Goal: Transaction & Acquisition: Purchase product/service

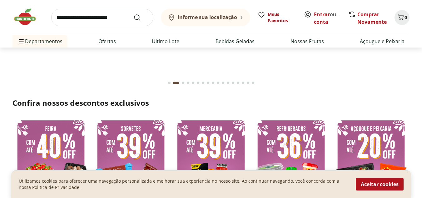
scroll to position [142, 0]
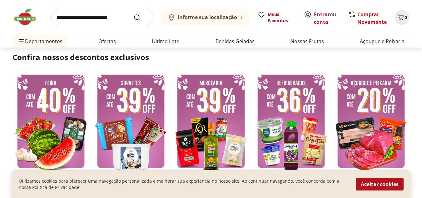
click at [314, 86] on img at bounding box center [291, 121] width 77 height 103
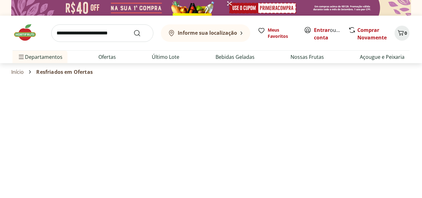
select select "**********"
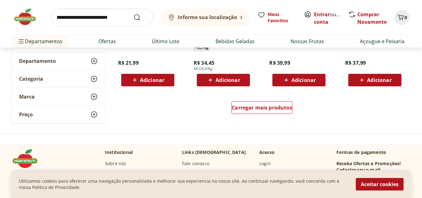
scroll to position [426, 0]
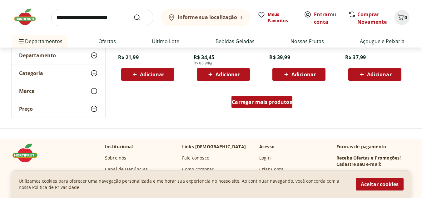
click at [278, 108] on div "Carregar mais produtos" at bounding box center [261, 102] width 61 height 12
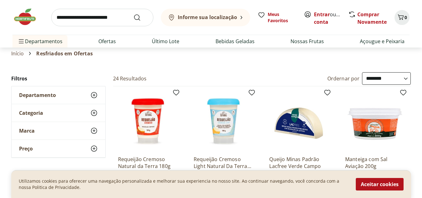
scroll to position [0, 0]
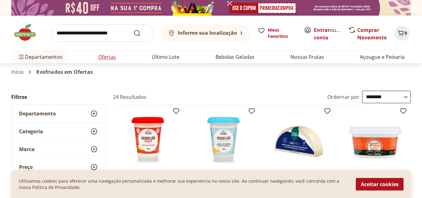
click at [102, 56] on link "Ofertas" at bounding box center [106, 56] width 17 height 7
select select "**********"
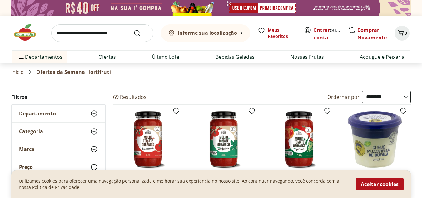
drag, startPoint x: 421, startPoint y: 18, endPoint x: 422, endPoint y: 24, distance: 5.8
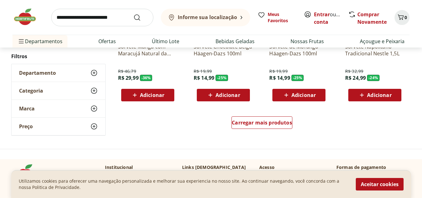
scroll to position [411, 0]
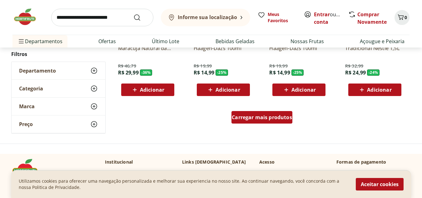
click at [289, 116] on span "Carregar mais produtos" at bounding box center [262, 117] width 60 height 5
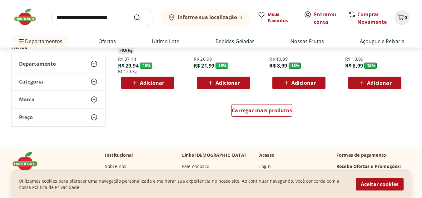
scroll to position [820, 0]
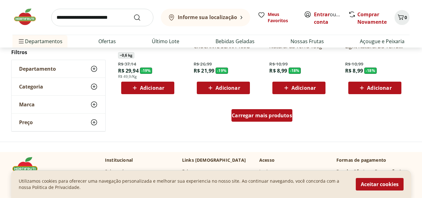
click at [287, 118] on span "Carregar mais produtos" at bounding box center [262, 115] width 60 height 5
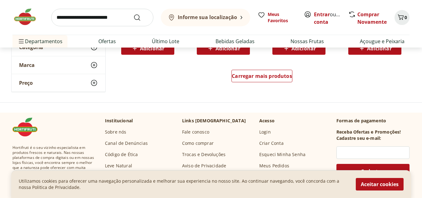
scroll to position [1270, 0]
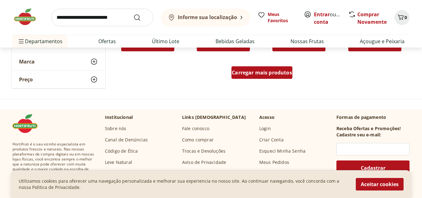
click at [262, 78] on div "Carregar mais produtos" at bounding box center [261, 72] width 61 height 12
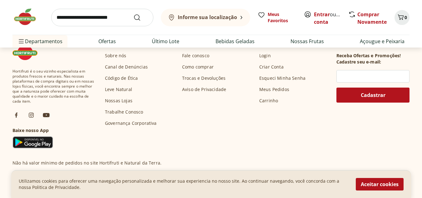
scroll to position [1696, 0]
